Goal: Task Accomplishment & Management: Manage account settings

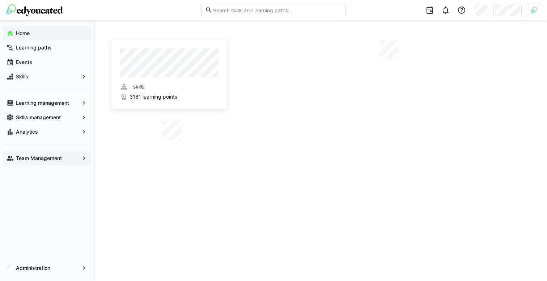
click at [67, 157] on span "Team Management" at bounding box center [47, 158] width 64 height 7
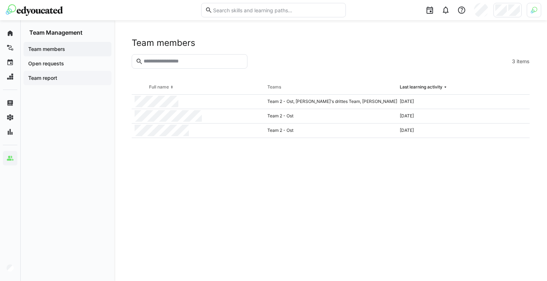
click at [62, 74] on div "Team report" at bounding box center [68, 78] width 88 height 14
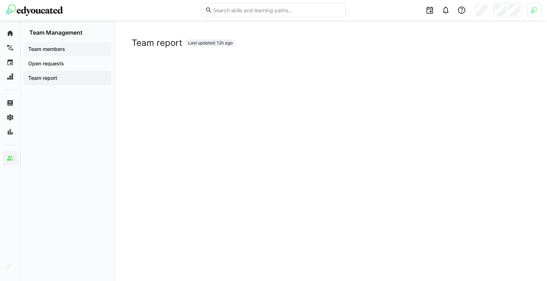
click at [76, 50] on span "Team members" at bounding box center [67, 49] width 81 height 7
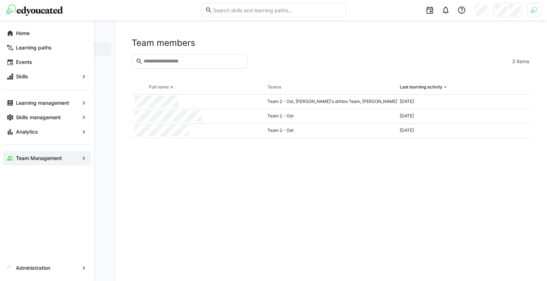
click at [0, 0] on app-navigation-label "Team Management" at bounding box center [0, 0] width 0 height 0
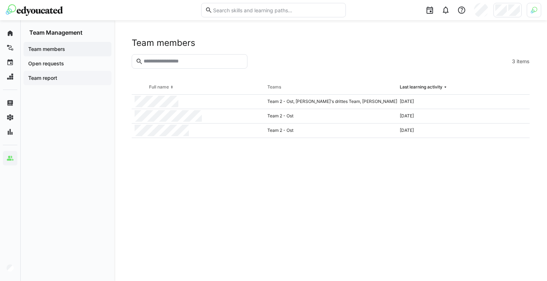
click at [70, 75] on span "Team report" at bounding box center [67, 78] width 81 height 7
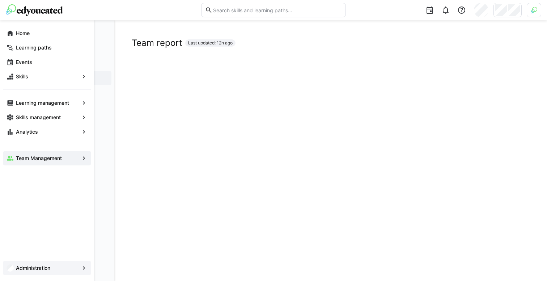
click at [0, 0] on app-navigation-label "Administration" at bounding box center [0, 0] width 0 height 0
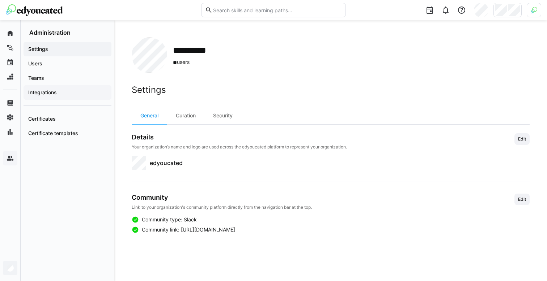
click at [64, 90] on span "Integrations" at bounding box center [67, 92] width 81 height 7
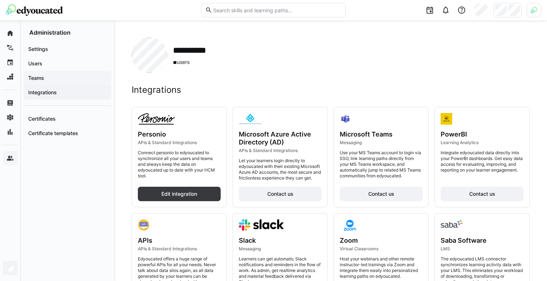
click at [55, 77] on span "Teams" at bounding box center [67, 78] width 81 height 7
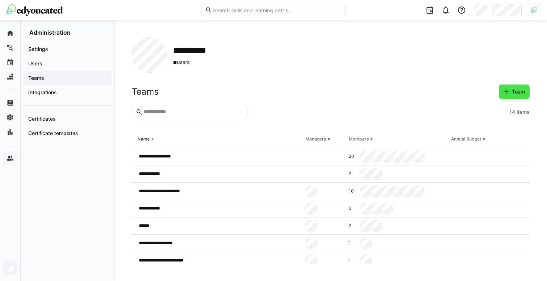
click at [510, 93] on span "Team" at bounding box center [514, 91] width 24 height 7
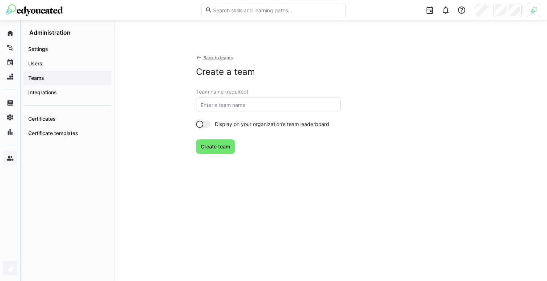
click at [293, 103] on input "text" at bounding box center [268, 105] width 137 height 7
type input "Immos viertes Team"
click at [229, 140] on span "Create team" at bounding box center [215, 147] width 39 height 14
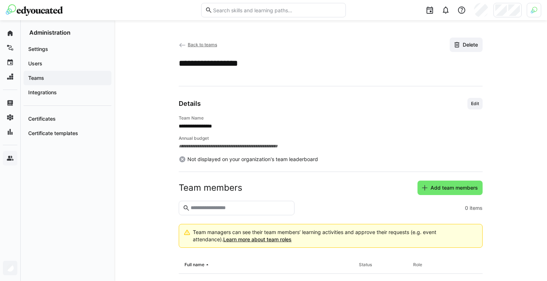
click at [54, 78] on span "Teams" at bounding box center [67, 78] width 81 height 7
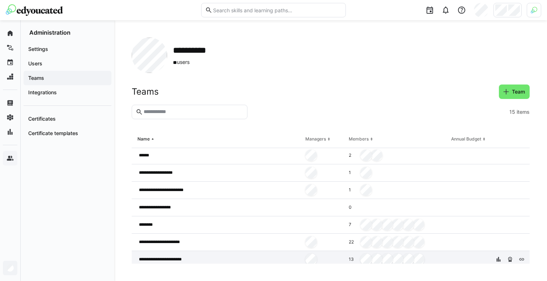
scroll to position [59, 0]
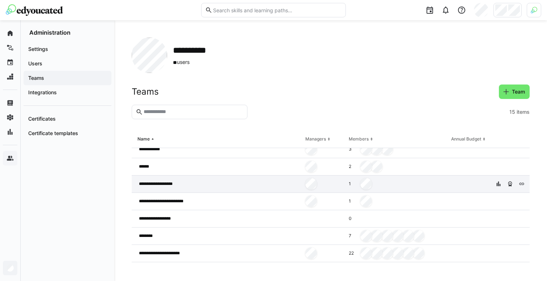
click at [417, 187] on div "1" at bounding box center [397, 184] width 102 height 17
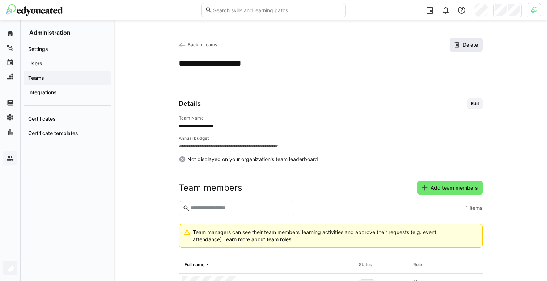
click at [471, 44] on span "Delete" at bounding box center [470, 44] width 17 height 7
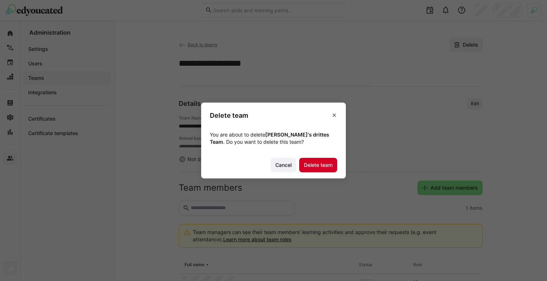
click at [314, 164] on span "Delete team" at bounding box center [318, 165] width 31 height 7
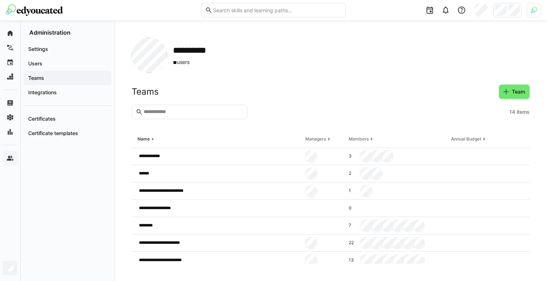
scroll to position [128, 0]
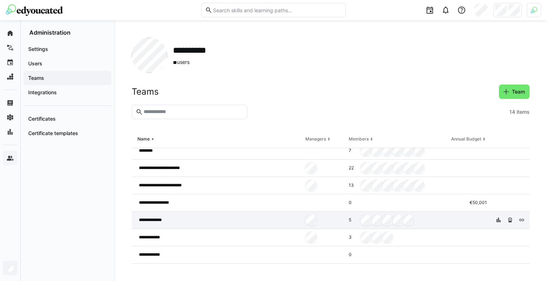
click at [173, 220] on div "**********" at bounding box center [217, 220] width 171 height 17
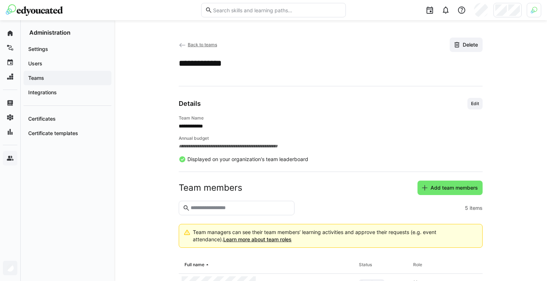
scroll to position [97, 0]
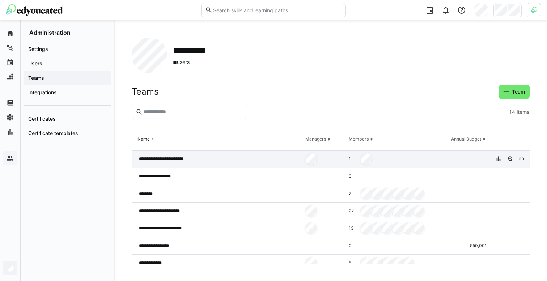
scroll to position [128, 0]
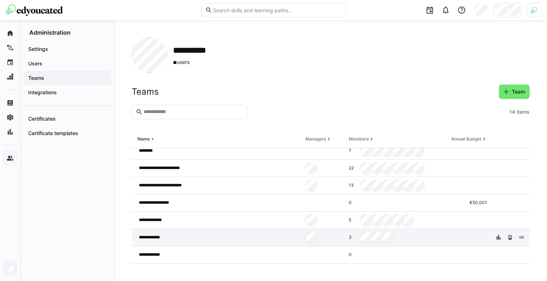
click at [233, 242] on div "**********" at bounding box center [217, 237] width 171 height 17
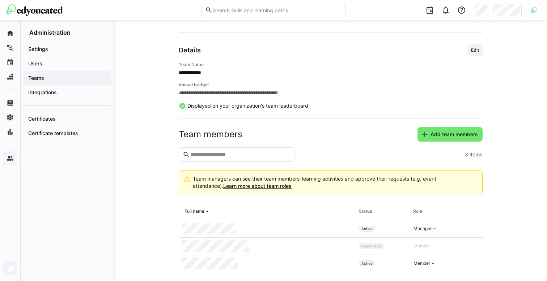
scroll to position [62, 0]
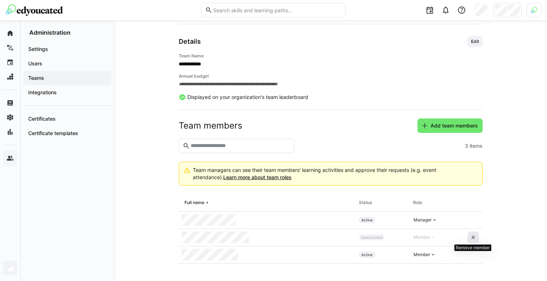
click at [471, 236] on eds-icon at bounding box center [473, 238] width 6 height 6
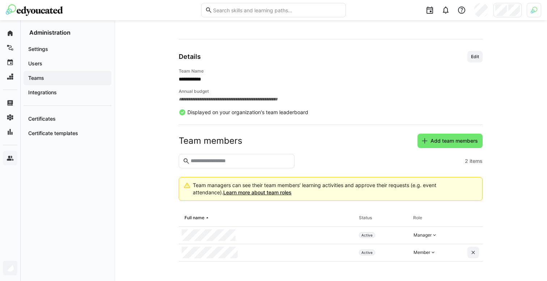
scroll to position [47, 0]
click at [441, 140] on span "Add team members" at bounding box center [454, 140] width 50 height 7
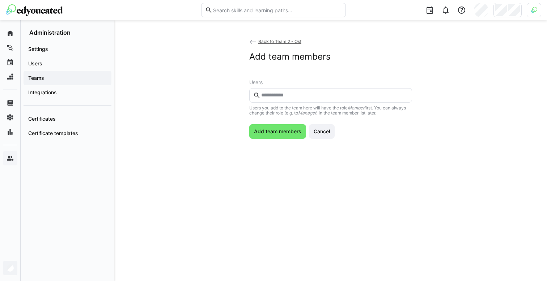
click at [358, 93] on input "text" at bounding box center [334, 95] width 148 height 7
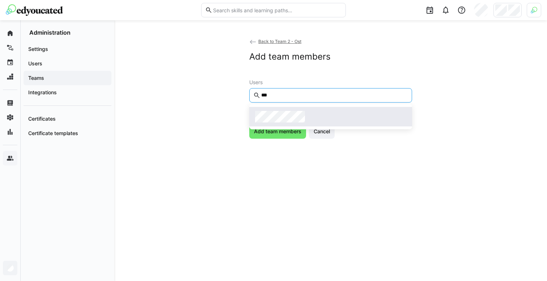
type input "***"
click at [326, 109] on span at bounding box center [330, 117] width 163 height 20
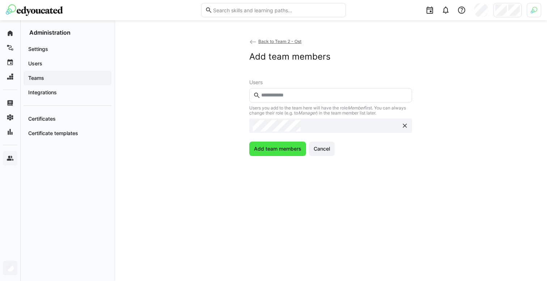
click at [262, 151] on span "Add team members" at bounding box center [278, 148] width 50 height 7
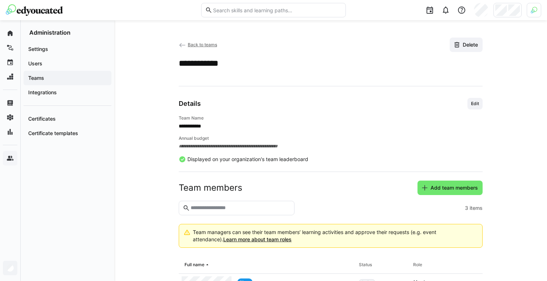
click at [54, 80] on span "Teams" at bounding box center [67, 78] width 81 height 7
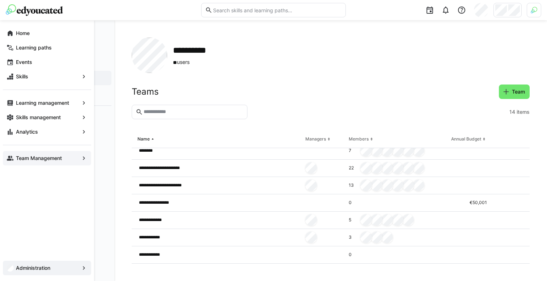
click at [53, 163] on div "Team Management" at bounding box center [47, 158] width 88 height 14
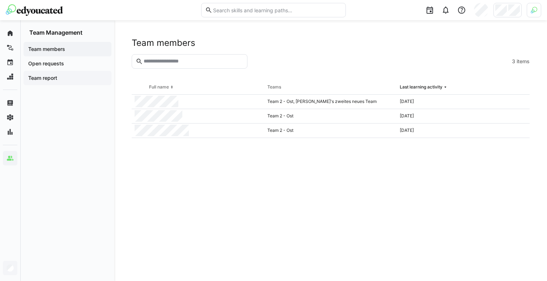
click at [56, 75] on span "Team report" at bounding box center [67, 78] width 81 height 7
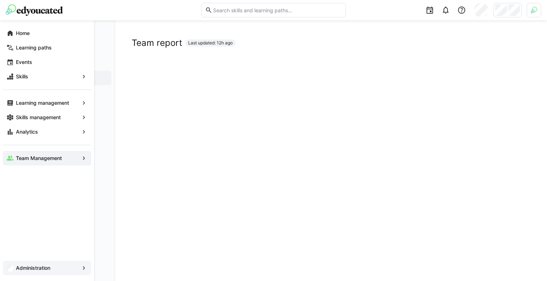
click at [0, 0] on app-navigation-label "Administration" at bounding box center [0, 0] width 0 height 0
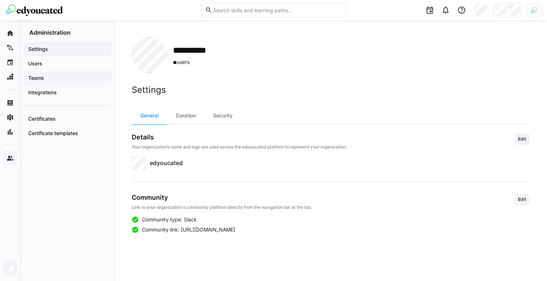
click at [52, 75] on span "Teams" at bounding box center [67, 78] width 81 height 7
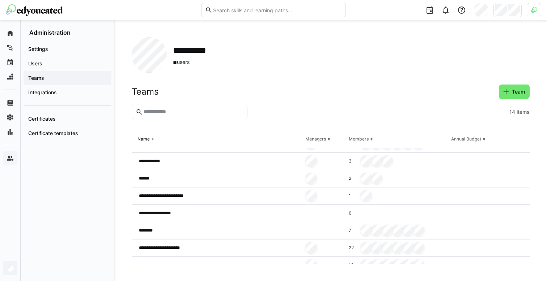
scroll to position [50, 0]
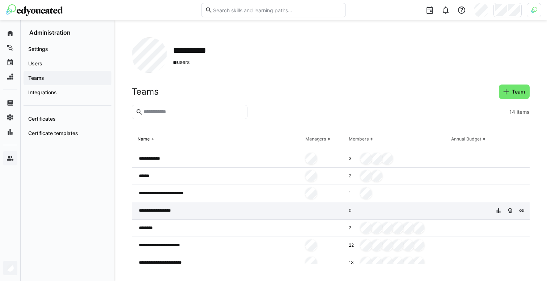
click at [196, 207] on div "**********" at bounding box center [217, 211] width 171 height 17
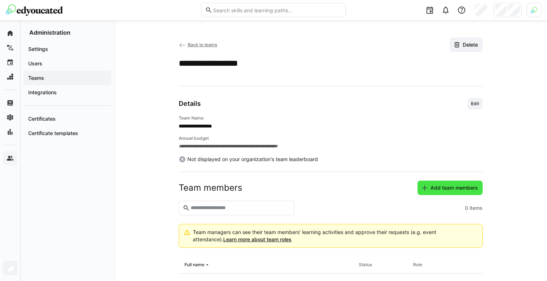
click at [447, 191] on span "Add team members" at bounding box center [454, 188] width 50 height 7
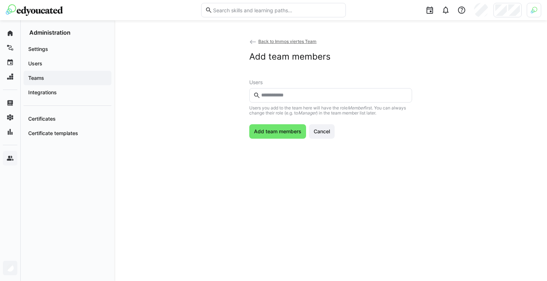
click at [276, 93] on input "text" at bounding box center [334, 95] width 148 height 7
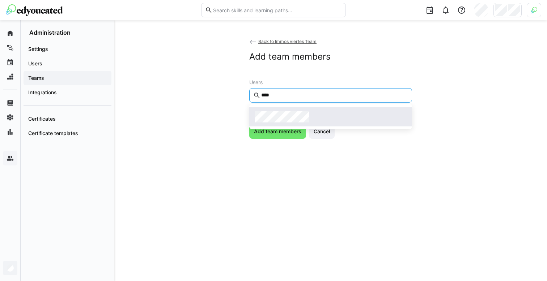
type input "****"
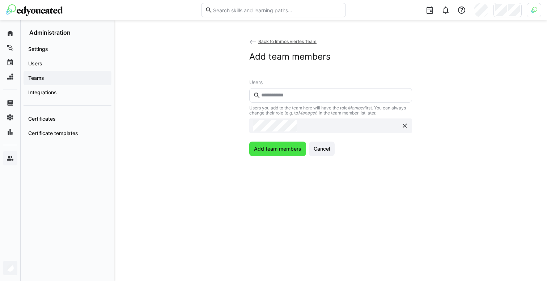
click at [270, 147] on span "Add team members" at bounding box center [278, 148] width 50 height 7
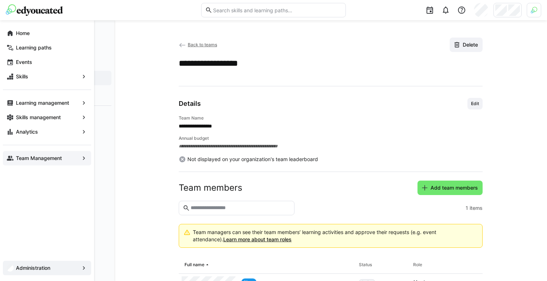
click at [15, 160] on span "Team Management" at bounding box center [47, 158] width 64 height 7
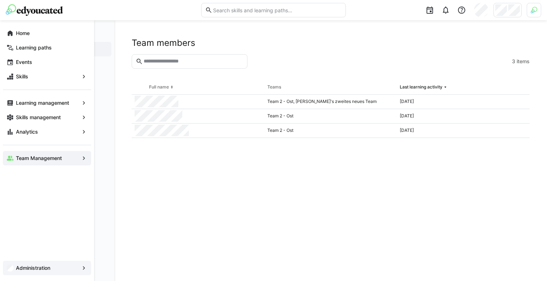
click at [0, 0] on app-navigation-label "Administration" at bounding box center [0, 0] width 0 height 0
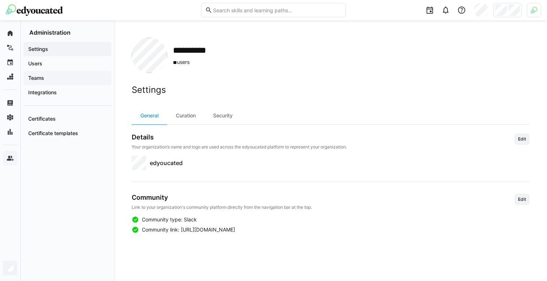
click at [66, 81] on span "Teams" at bounding box center [67, 78] width 81 height 7
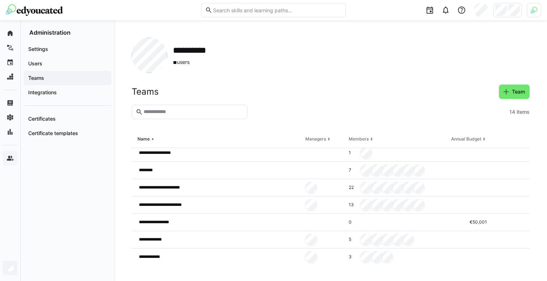
scroll to position [103, 0]
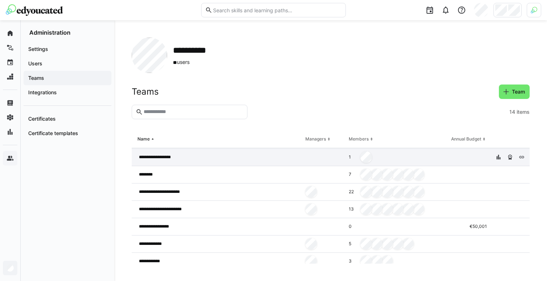
click at [306, 158] on div at bounding box center [323, 157] width 43 height 17
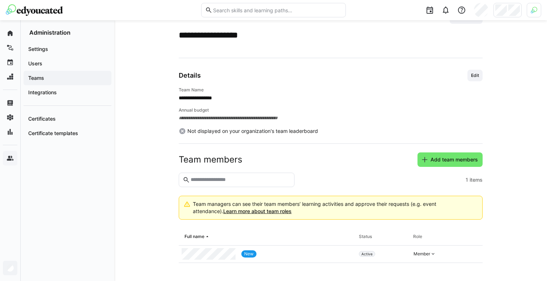
scroll to position [29, 0]
click at [428, 254] on div "Member" at bounding box center [422, 254] width 17 height 6
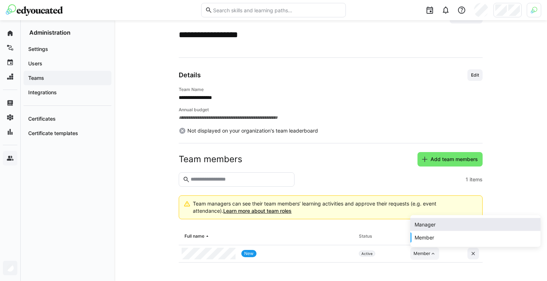
click at [434, 230] on div "Manager" at bounding box center [475, 225] width 130 height 13
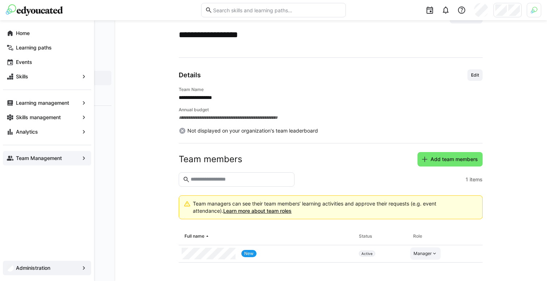
click at [22, 155] on span "Team Management" at bounding box center [47, 158] width 64 height 7
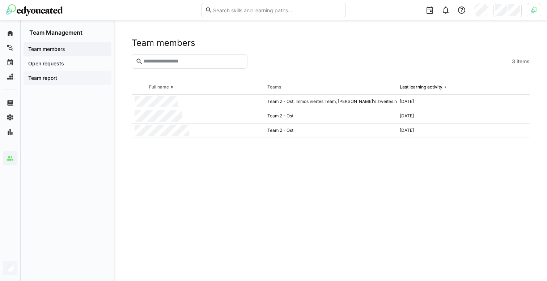
click at [0, 0] on app-navigation-label "Team report" at bounding box center [0, 0] width 0 height 0
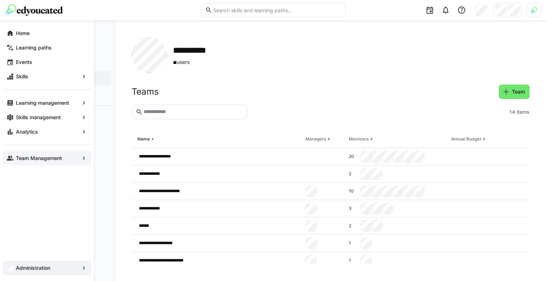
click at [0, 0] on app-navigation-label "Team Management" at bounding box center [0, 0] width 0 height 0
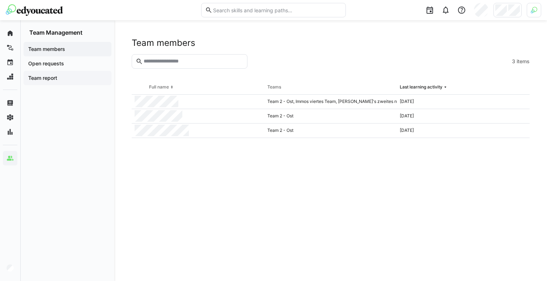
click at [59, 78] on span "Team report" at bounding box center [67, 78] width 81 height 7
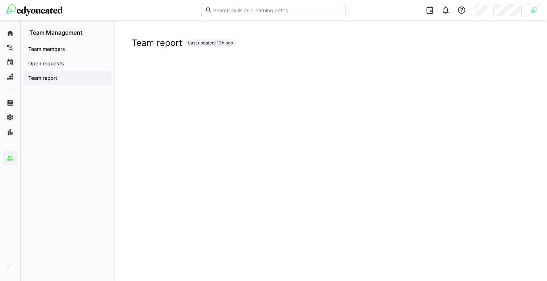
click at [291, 41] on div "Team report Last updated: 13h ago" at bounding box center [331, 43] width 398 height 11
click at [280, 42] on div "Team report Last updated: 13h ago" at bounding box center [331, 43] width 398 height 11
click at [306, 47] on div "Team report Last updated: 13h ago" at bounding box center [331, 43] width 398 height 11
click at [293, 47] on div "Team report Last updated: 13h ago" at bounding box center [331, 43] width 398 height 11
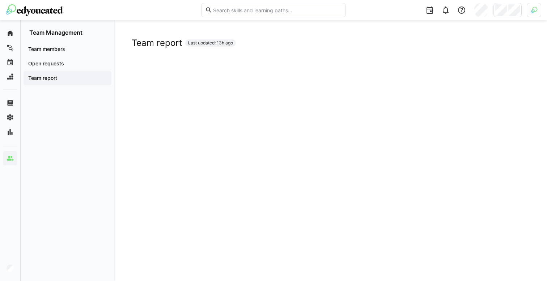
click at [75, 47] on span "Team members" at bounding box center [67, 49] width 81 height 7
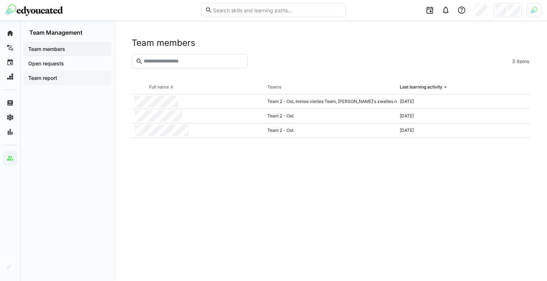
click at [59, 76] on span "Team report" at bounding box center [67, 78] width 81 height 7
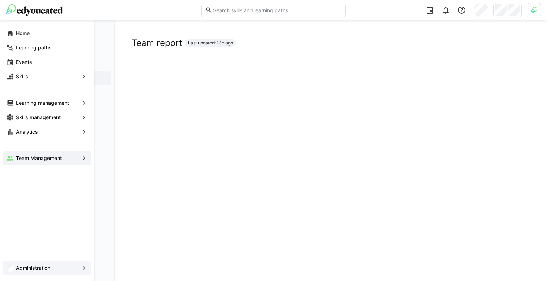
click at [7, 272] on eds-avatar at bounding box center [10, 268] width 7 height 7
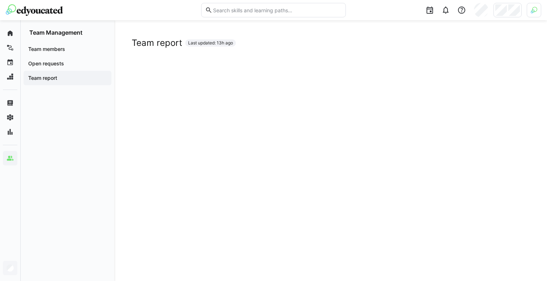
click at [277, 45] on div "Team report Last updated: 13h ago" at bounding box center [331, 43] width 398 height 11
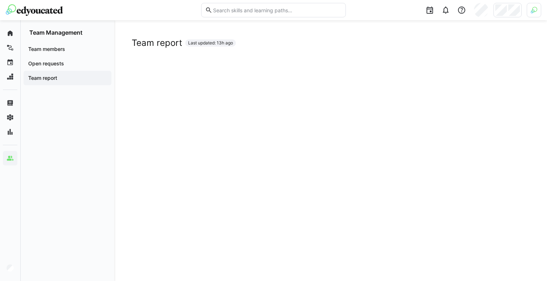
click at [339, 46] on div "Team report Last updated: 13h ago" at bounding box center [331, 43] width 398 height 11
click at [333, 42] on div "Team report Last updated: 13h ago" at bounding box center [331, 43] width 398 height 11
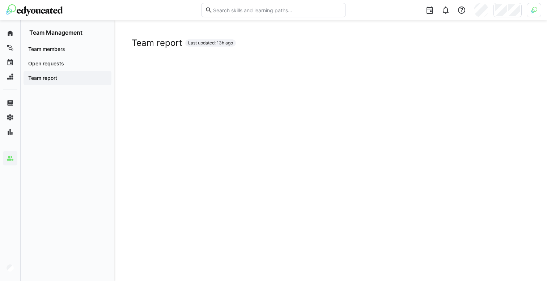
click at [0, 0] on app-navigation-label "Team members" at bounding box center [0, 0] width 0 height 0
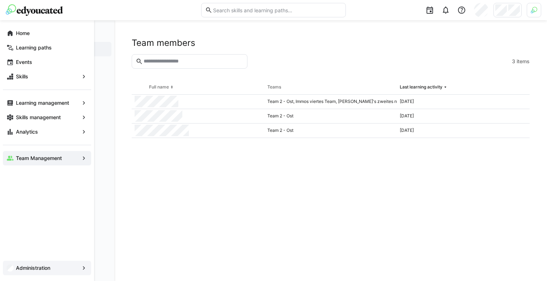
click at [0, 0] on app-navigation-label "Administration" at bounding box center [0, 0] width 0 height 0
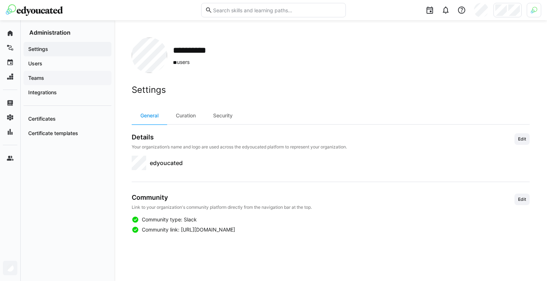
click at [63, 82] on div "Teams" at bounding box center [68, 78] width 88 height 14
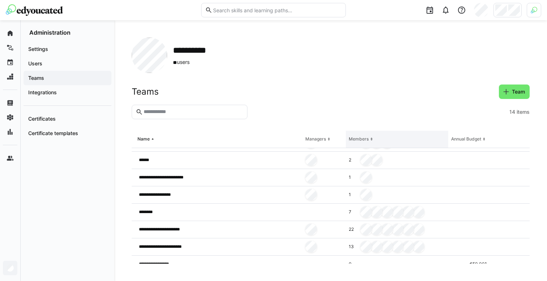
scroll to position [128, 0]
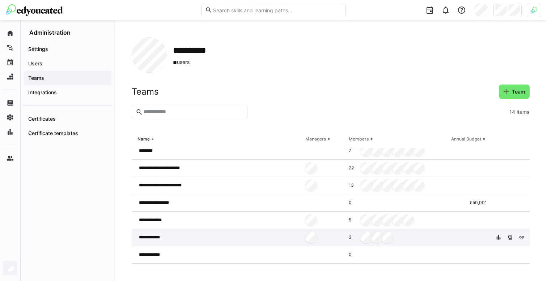
click at [239, 241] on div "**********" at bounding box center [217, 237] width 171 height 17
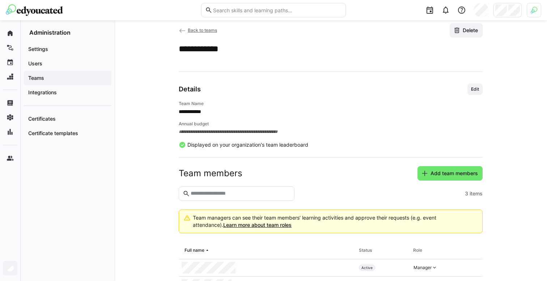
scroll to position [62, 0]
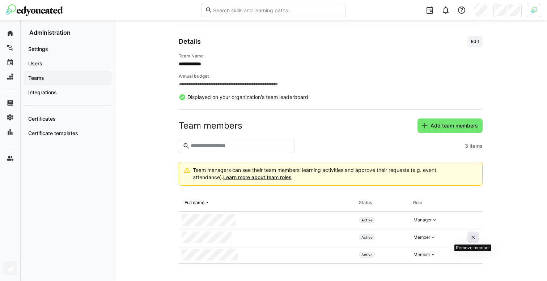
click at [469, 239] on span at bounding box center [473, 238] width 12 height 12
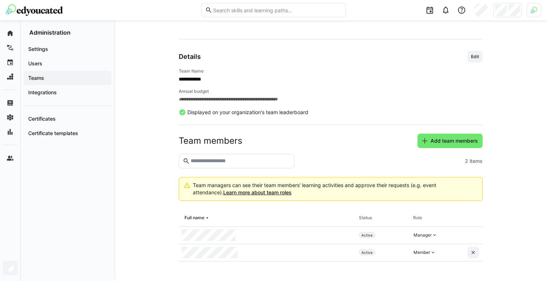
scroll to position [47, 0]
click at [456, 136] on span "Add team members" at bounding box center [449, 141] width 65 height 14
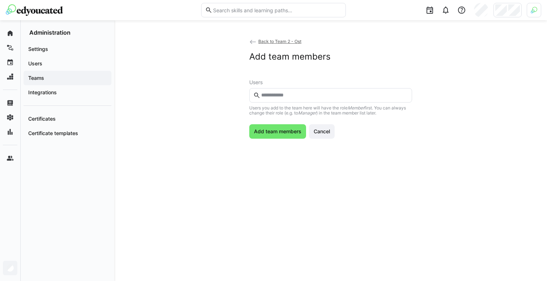
click at [343, 100] on eds-input at bounding box center [330, 95] width 163 height 14
click at [326, 94] on input "text" at bounding box center [334, 95] width 148 height 7
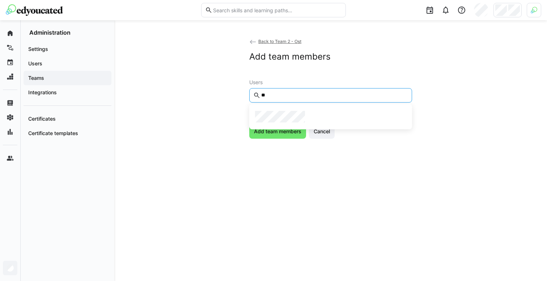
type input "*"
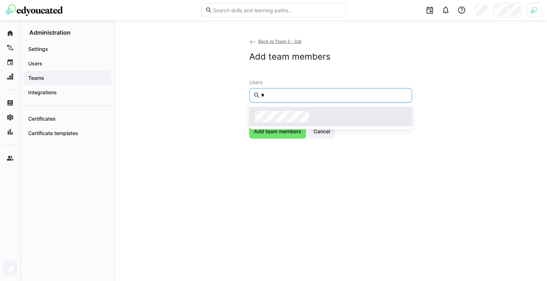
type input "*"
click at [300, 110] on span at bounding box center [330, 117] width 163 height 20
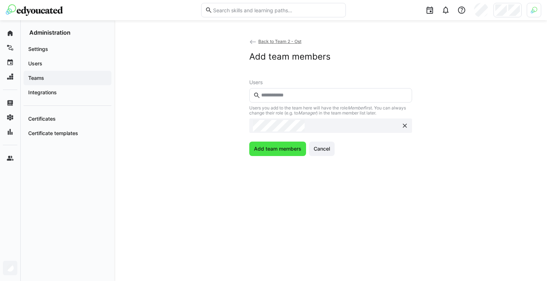
click at [279, 150] on span "Add team members" at bounding box center [278, 148] width 50 height 7
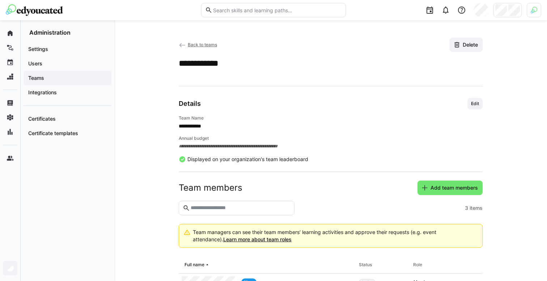
scroll to position [62, 0]
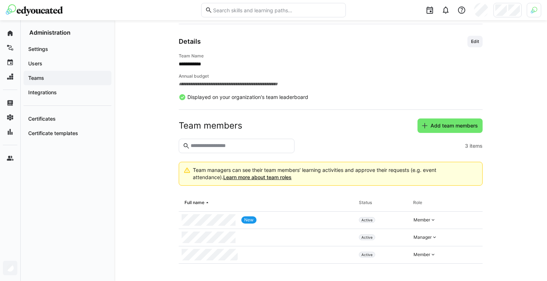
click at [68, 75] on span "Teams" at bounding box center [67, 78] width 81 height 7
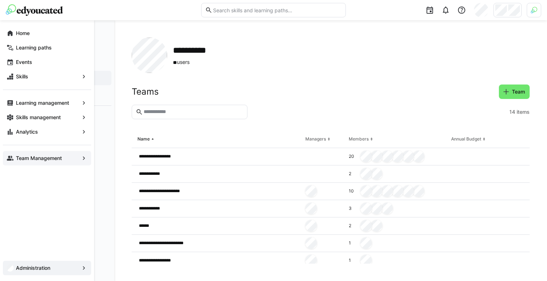
click at [7, 159] on eds-icon at bounding box center [10, 158] width 7 height 7
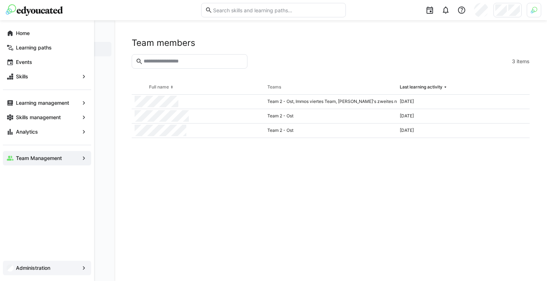
click at [0, 0] on app-navigation-label "Team Management" at bounding box center [0, 0] width 0 height 0
click at [0, 0] on app-navigation-label "Administration" at bounding box center [0, 0] width 0 height 0
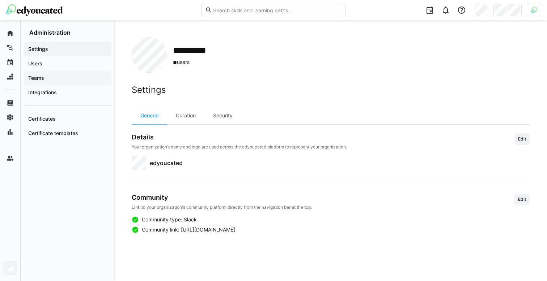
click at [56, 81] on span "Teams" at bounding box center [67, 78] width 81 height 7
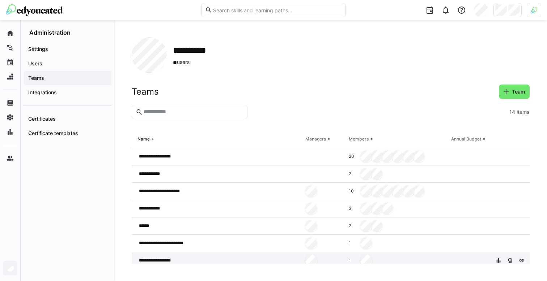
click at [224, 261] on div "**********" at bounding box center [217, 261] width 171 height 17
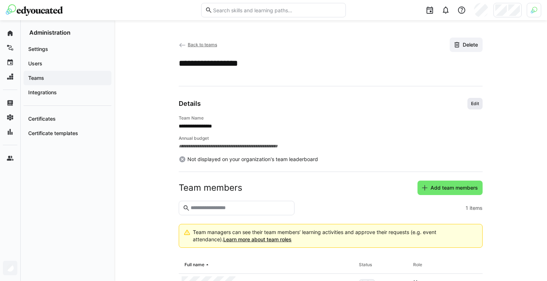
click at [470, 99] on span "Edit" at bounding box center [474, 104] width 15 height 12
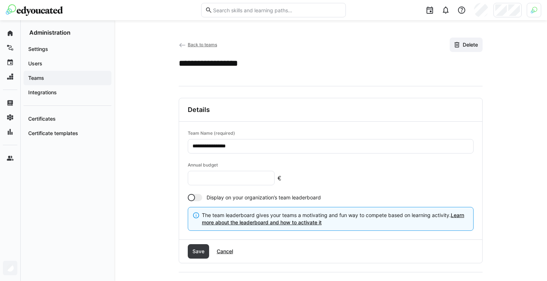
click at [310, 150] on eds-input "**********" at bounding box center [331, 146] width 286 height 14
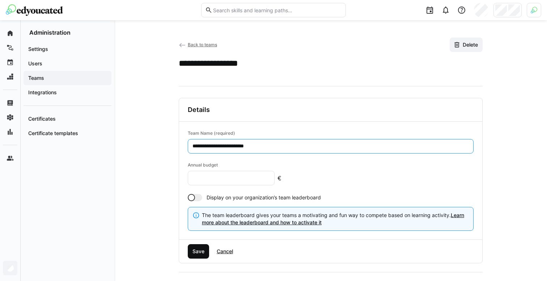
type input "**********"
click at [194, 253] on span "Save" at bounding box center [198, 251] width 14 height 7
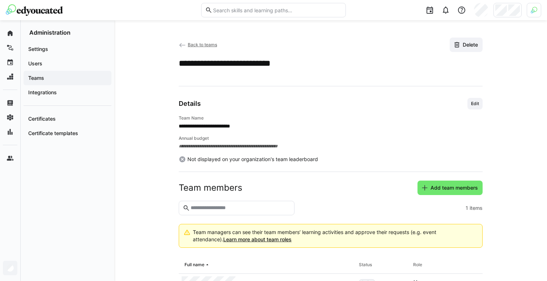
scroll to position [47, 0]
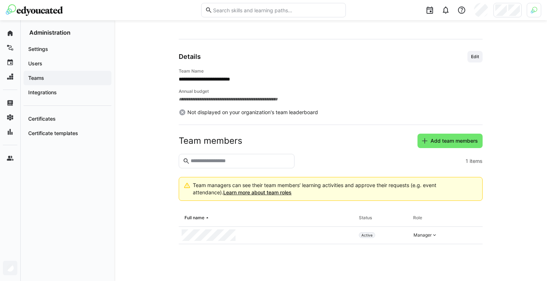
click at [60, 75] on span "Teams" at bounding box center [67, 78] width 81 height 7
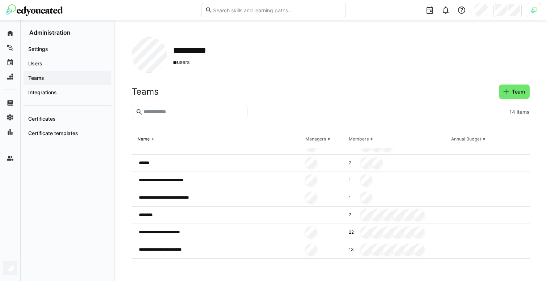
scroll to position [30, 0]
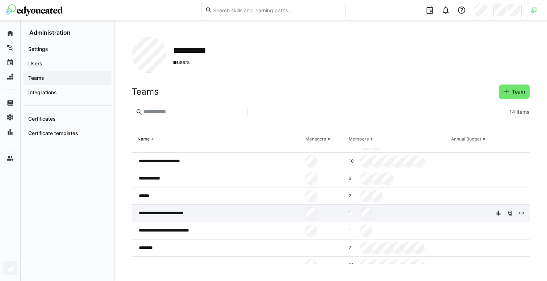
click at [442, 215] on div "1" at bounding box center [397, 213] width 102 height 17
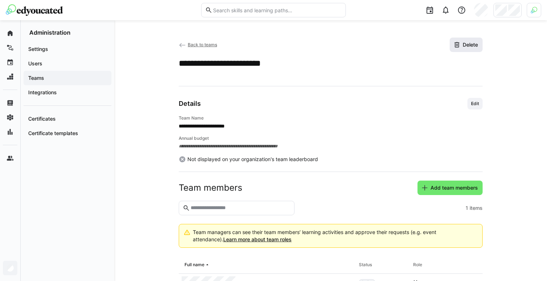
click at [468, 40] on span "Delete" at bounding box center [466, 45] width 33 height 14
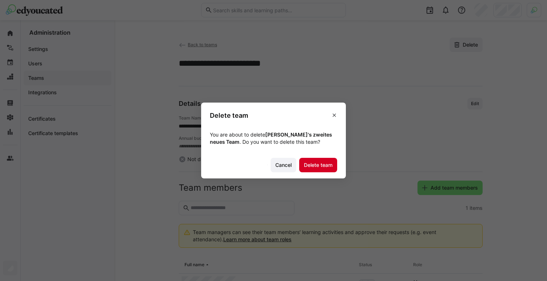
click at [320, 163] on span "Delete team" at bounding box center [318, 165] width 31 height 7
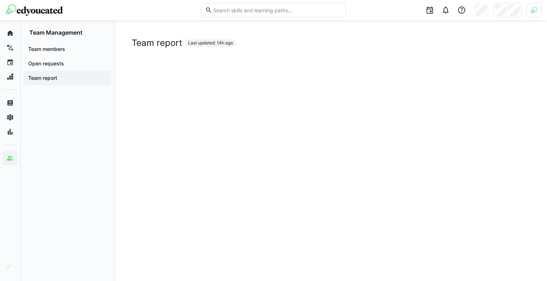
click at [67, 47] on span "Team members" at bounding box center [67, 49] width 81 height 7
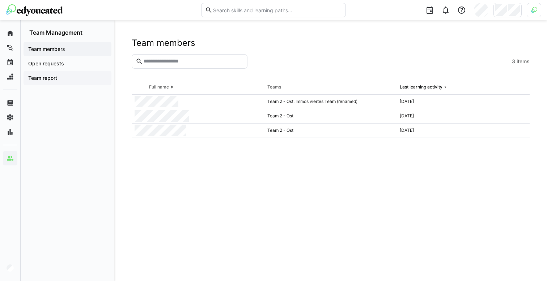
click at [0, 0] on app-navigation-label "Team report" at bounding box center [0, 0] width 0 height 0
